Goal: Use online tool/utility: Utilize a website feature to perform a specific function

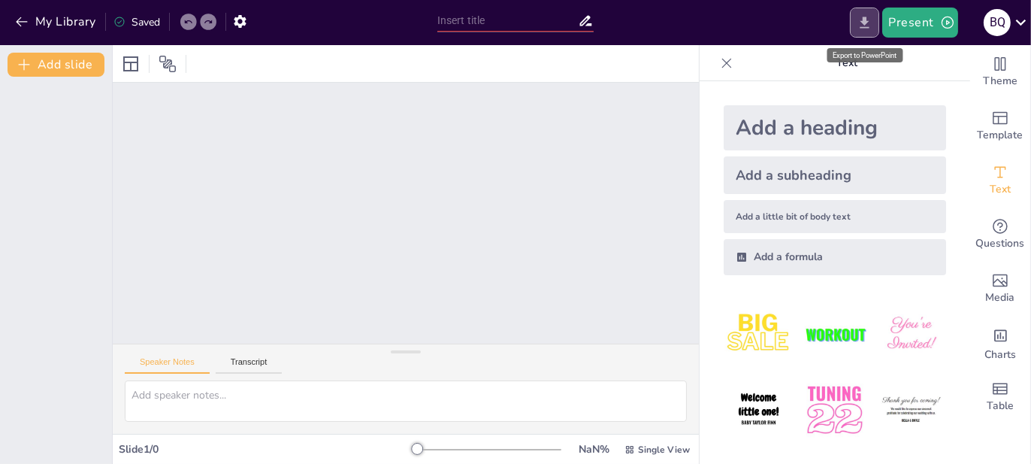
click at [866, 24] on icon "Export to PowerPoint" at bounding box center [865, 22] width 9 height 11
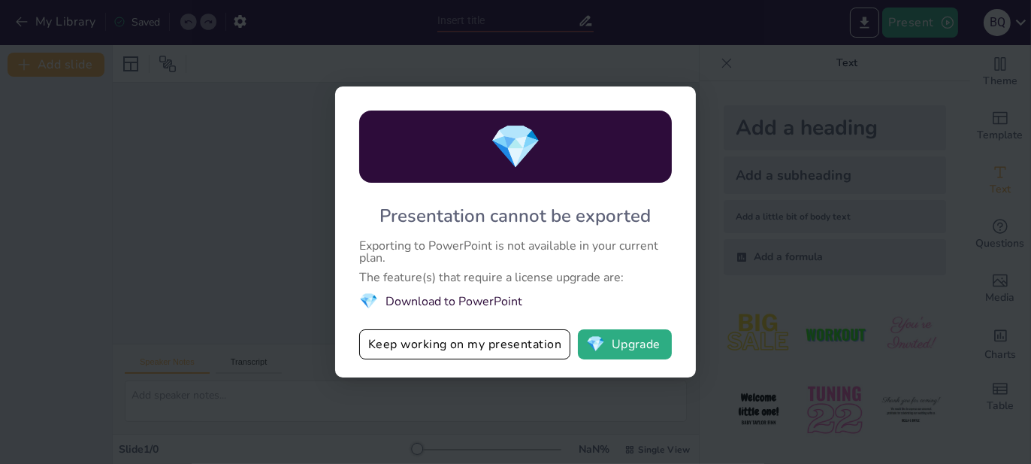
click at [726, 201] on div "💎 Presentation cannot be exported Exporting to PowerPoint is not available in y…" at bounding box center [515, 232] width 1031 height 464
click at [499, 80] on div "💎 Presentation cannot be exported Exporting to PowerPoint is not available in y…" at bounding box center [515, 232] width 1031 height 464
click at [426, 350] on button "Keep working on my presentation" at bounding box center [464, 344] width 211 height 30
